Goal: Register for event/course

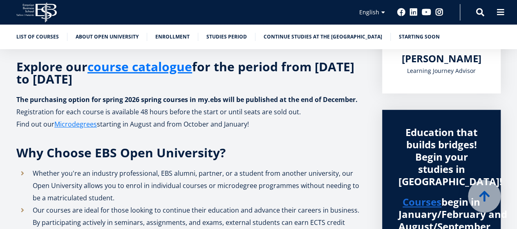
scroll to position [204, 0]
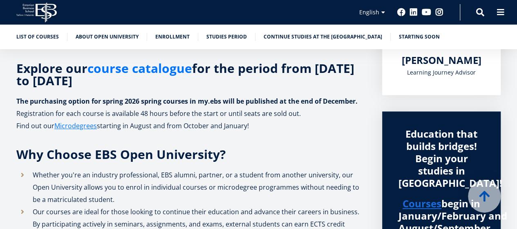
click at [144, 70] on link "course catalogue" at bounding box center [140, 68] width 105 height 12
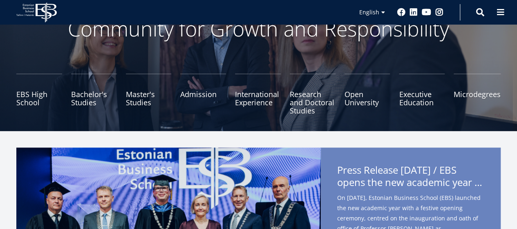
click at [460, 92] on link "Microdegrees" at bounding box center [477, 94] width 47 height 41
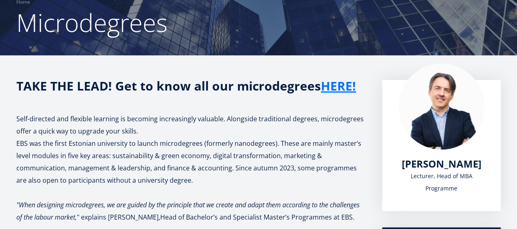
scroll to position [3, 0]
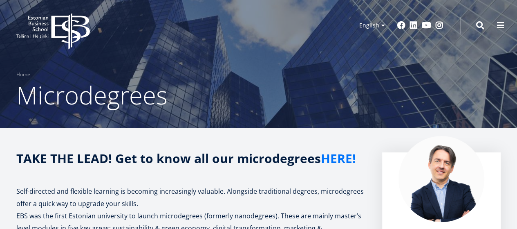
click at [344, 157] on link "HERE!" at bounding box center [338, 158] width 35 height 12
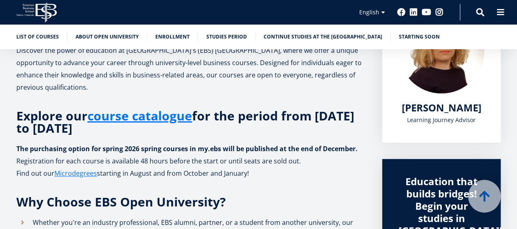
scroll to position [201, 0]
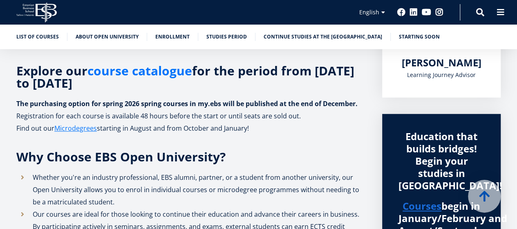
click at [150, 72] on link "course catalogue" at bounding box center [140, 71] width 105 height 12
